Goal: Find specific page/section: Find specific page/section

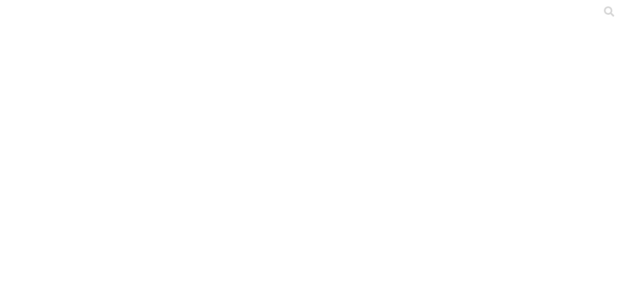
type input "cyf"
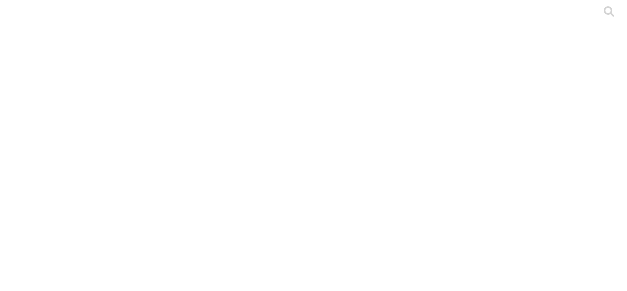
drag, startPoint x: 307, startPoint y: 133, endPoint x: 287, endPoint y: 126, distance: 20.9
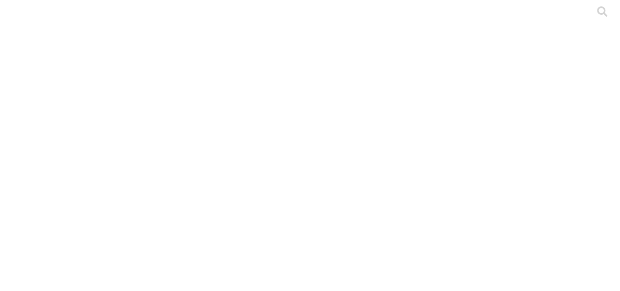
scroll to position [24, 0]
